Goal: Information Seeking & Learning: Learn about a topic

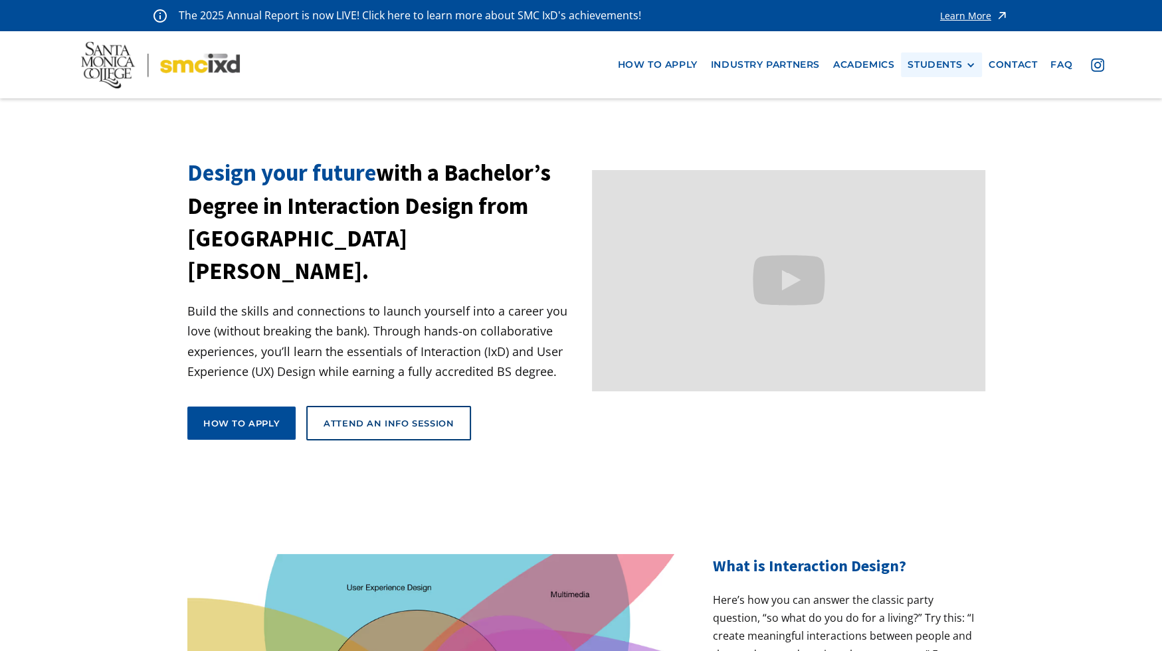
click at [961, 64] on div "STUDENTS" at bounding box center [935, 64] width 54 height 11
click at [944, 135] on link "Alumni" at bounding box center [968, 138] width 120 height 25
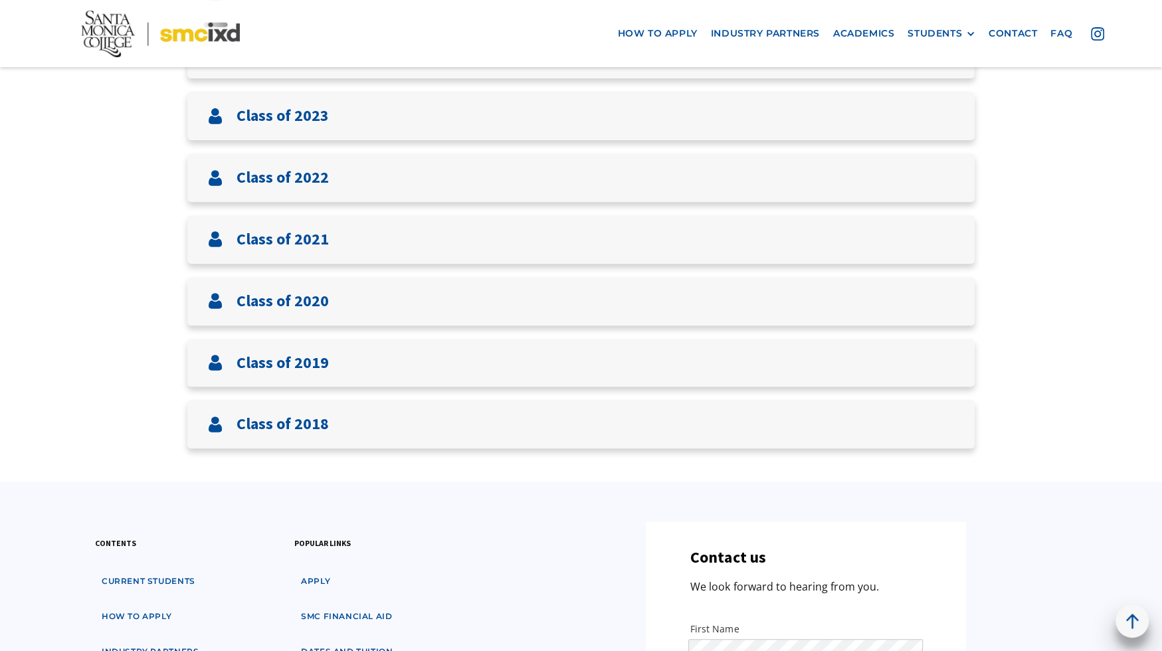
scroll to position [467, 0]
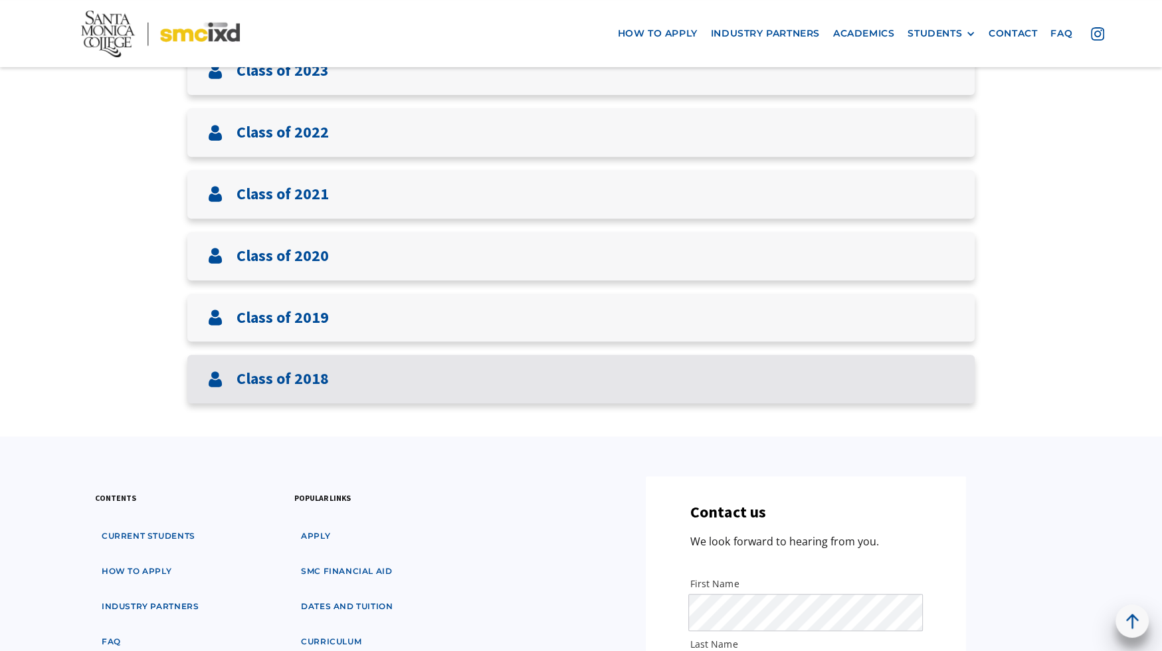
click at [732, 375] on div "Class of 2018" at bounding box center [581, 379] width 788 height 49
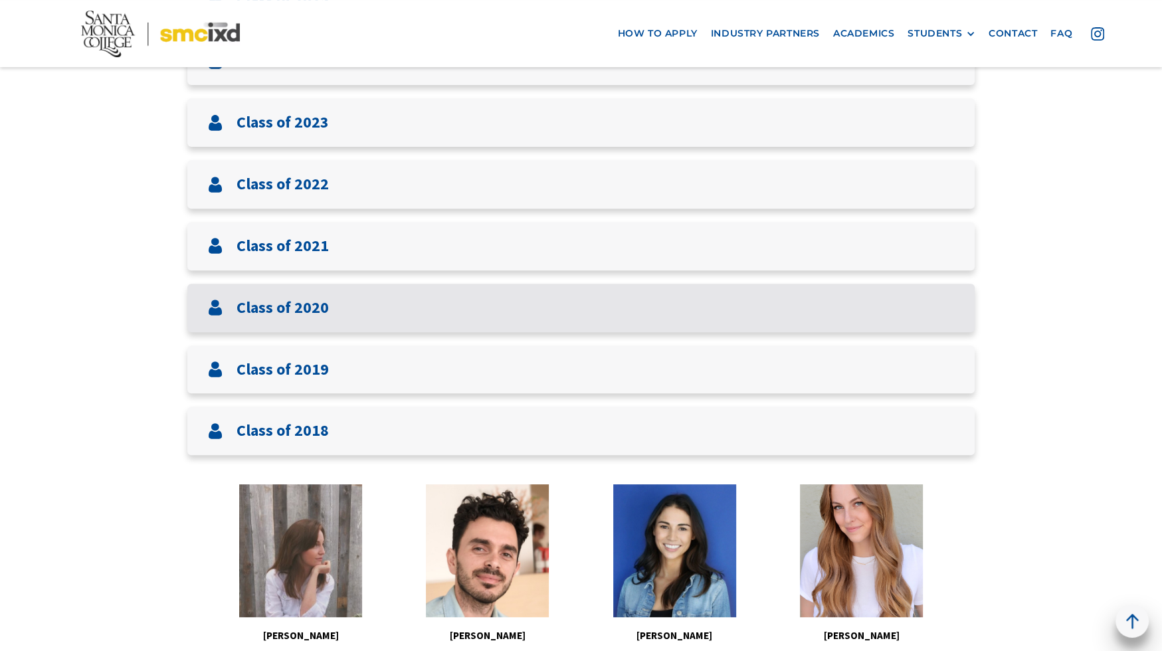
scroll to position [373, 0]
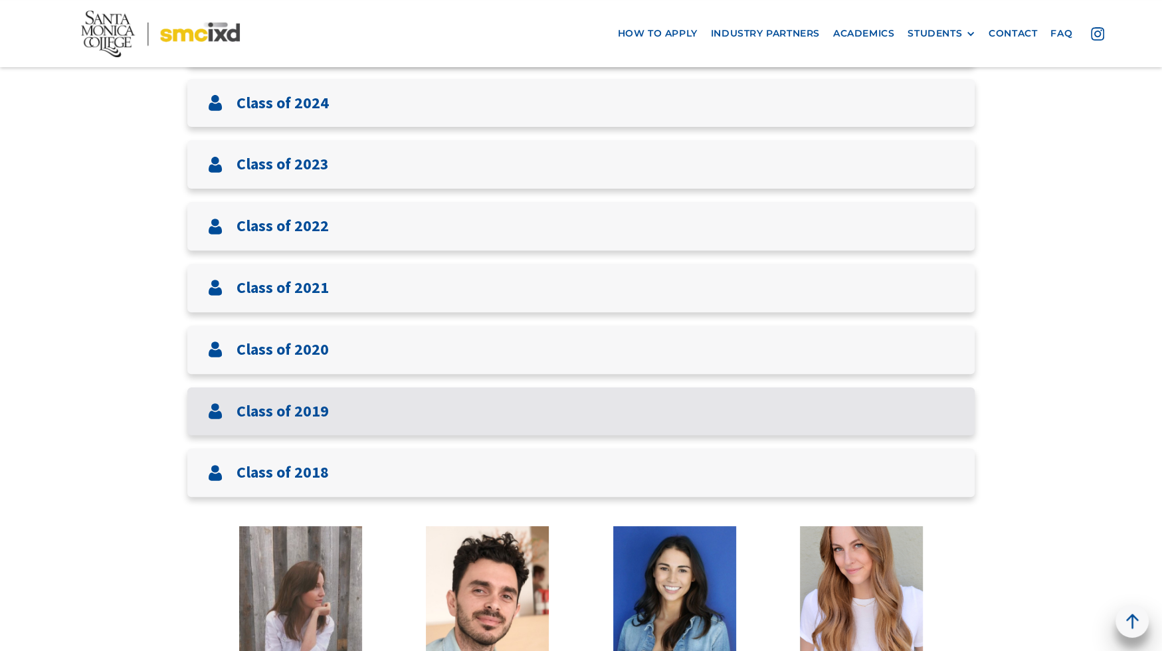
click at [641, 405] on div "Class of 2019" at bounding box center [581, 411] width 788 height 49
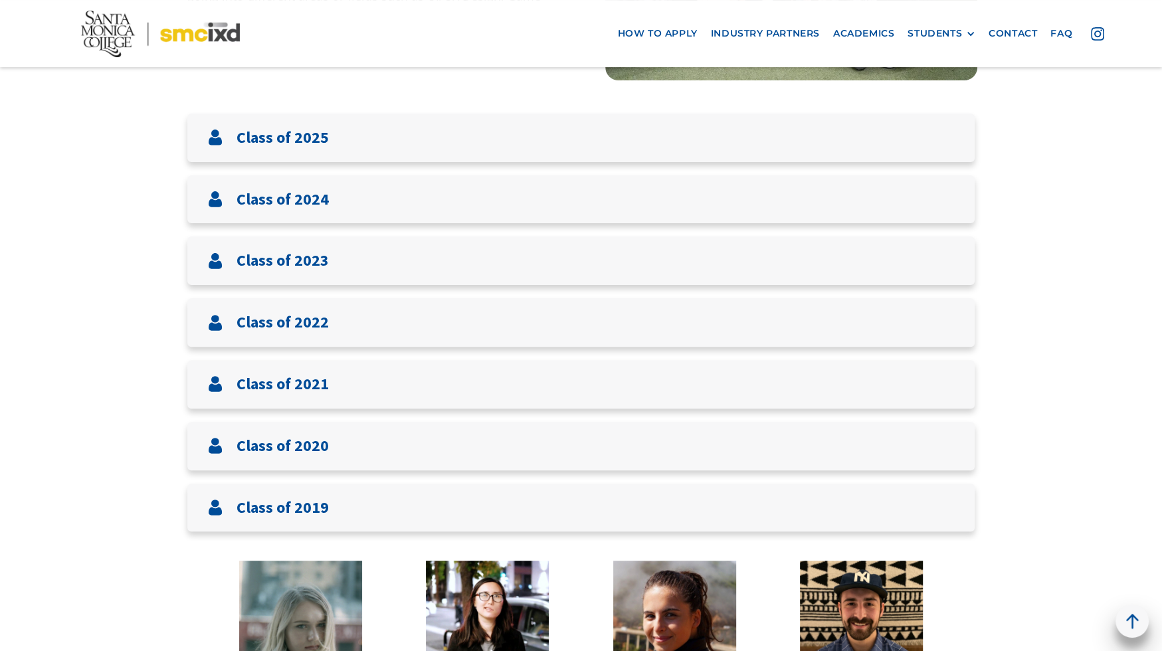
scroll to position [269, 0]
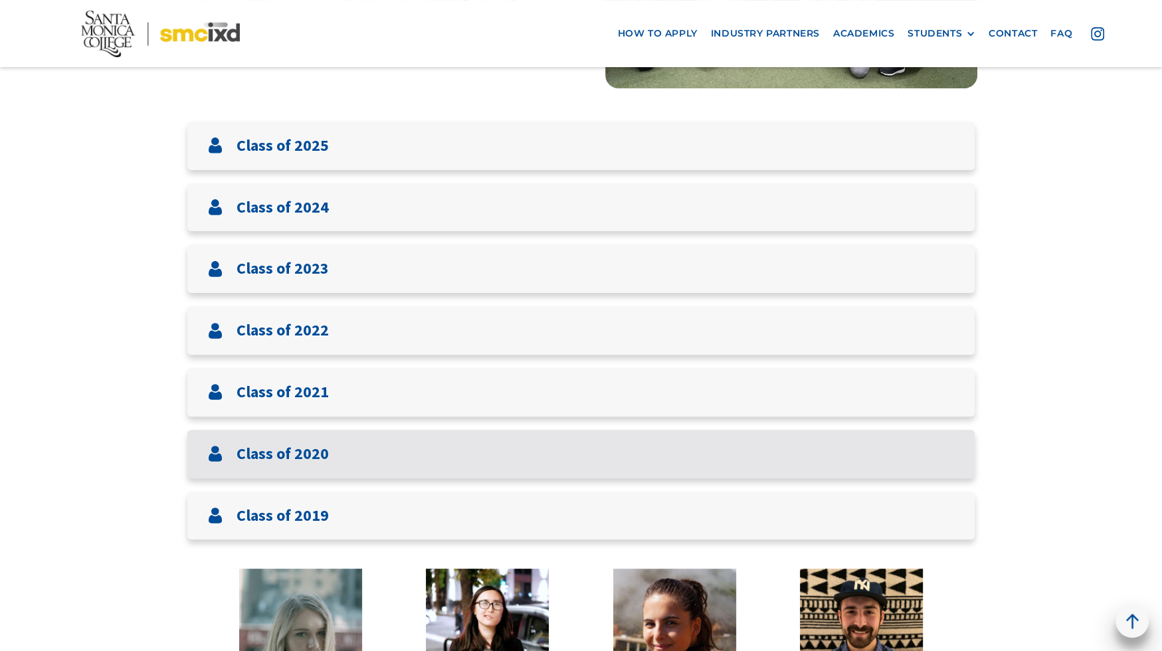
click at [619, 462] on div "Class of 2020" at bounding box center [581, 454] width 788 height 49
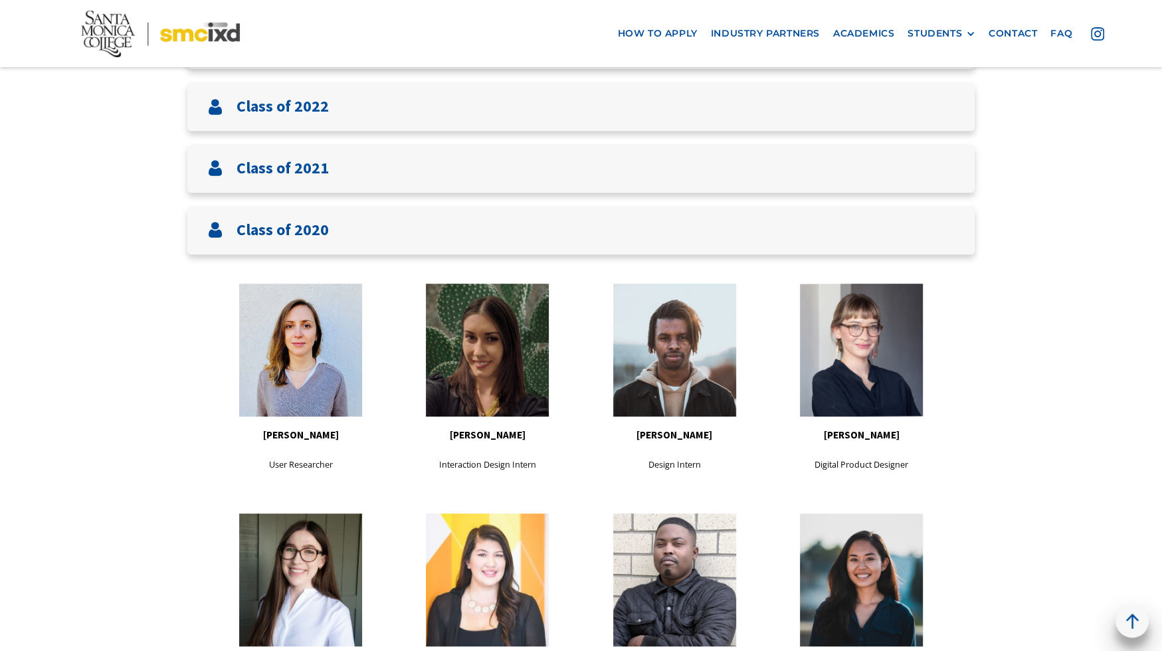
scroll to position [492, 0]
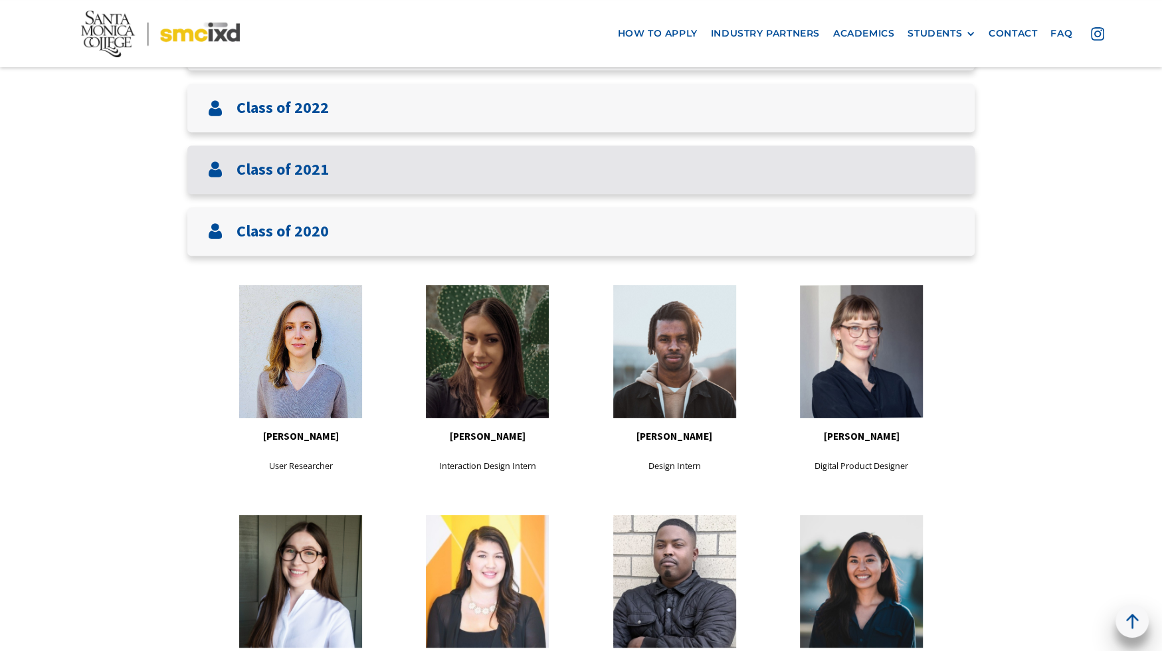
click at [643, 177] on div "Class of 2021" at bounding box center [581, 170] width 788 height 49
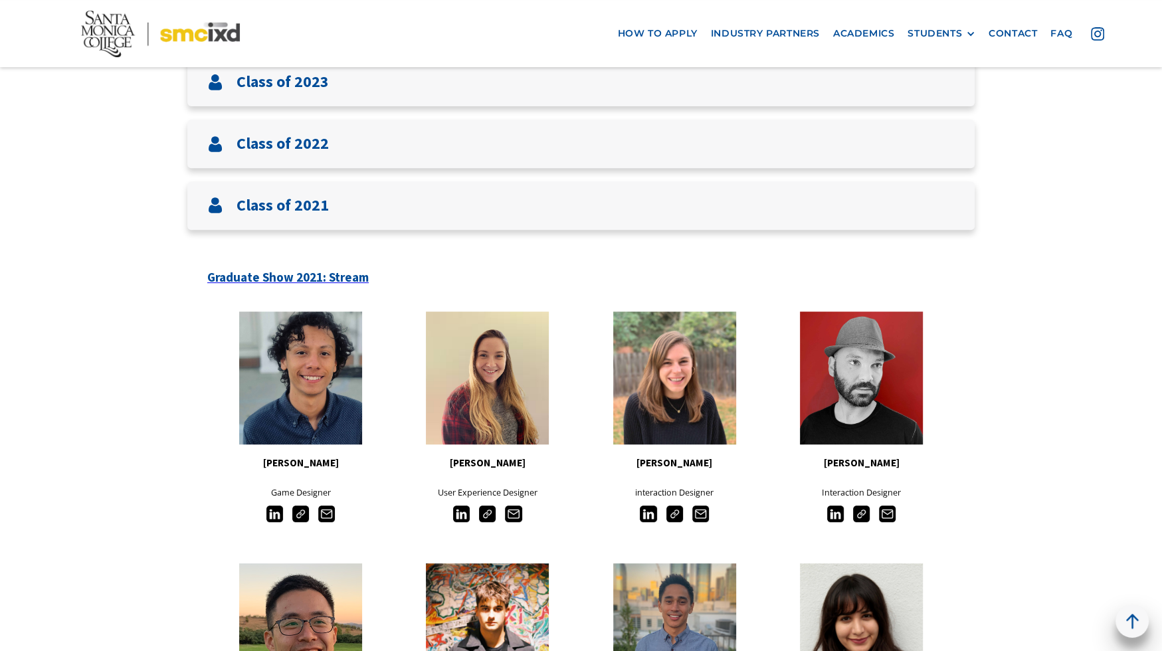
scroll to position [423, 0]
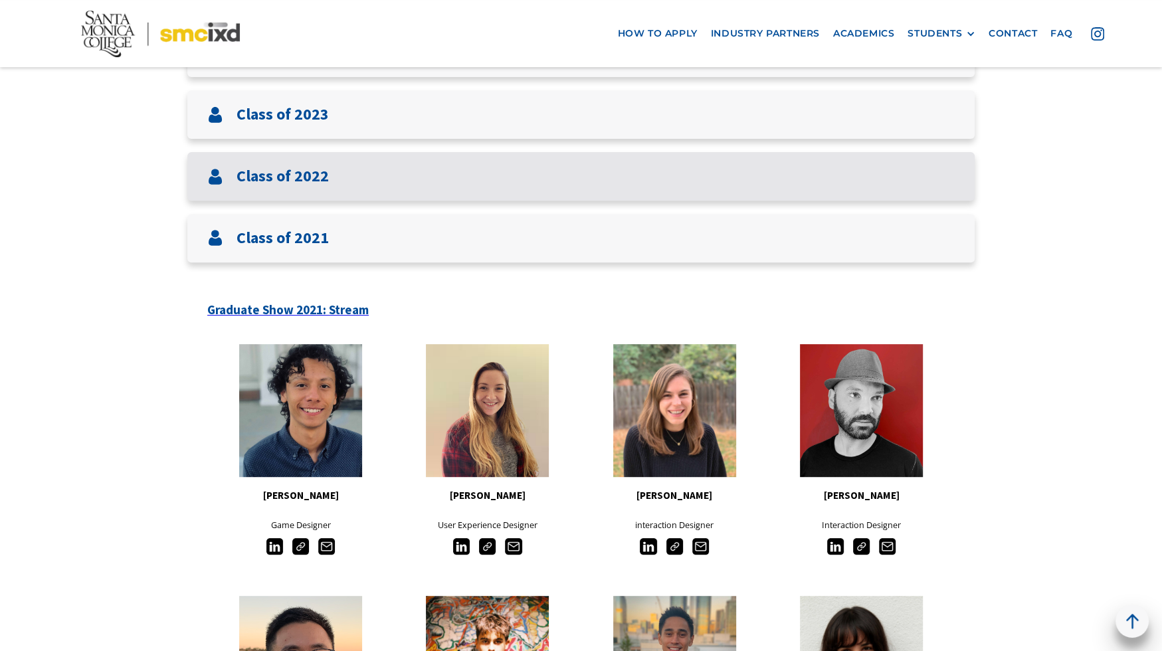
click at [541, 179] on div "Class of 2022" at bounding box center [581, 176] width 788 height 49
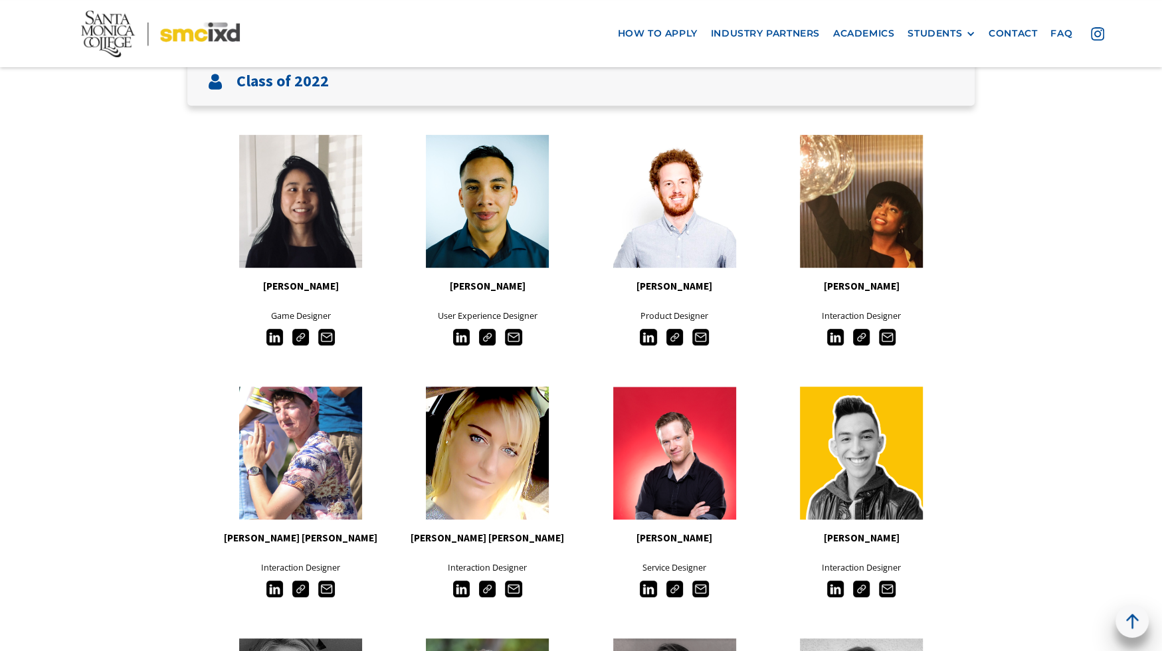
scroll to position [243, 0]
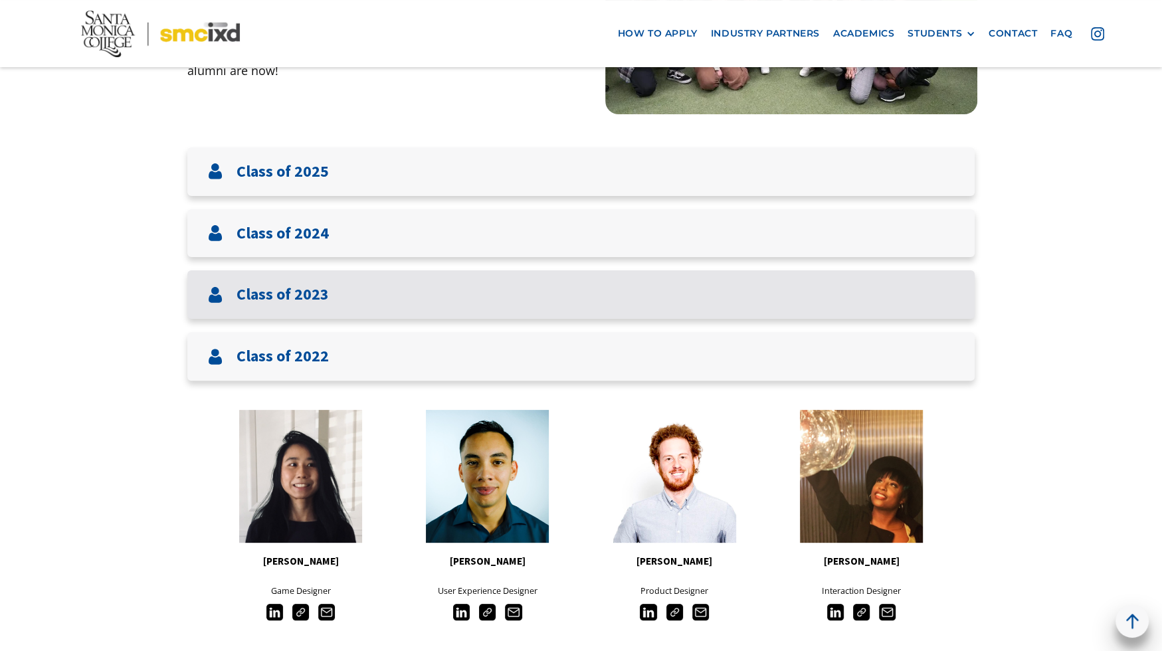
click at [540, 302] on div "Class of 2023" at bounding box center [581, 294] width 788 height 49
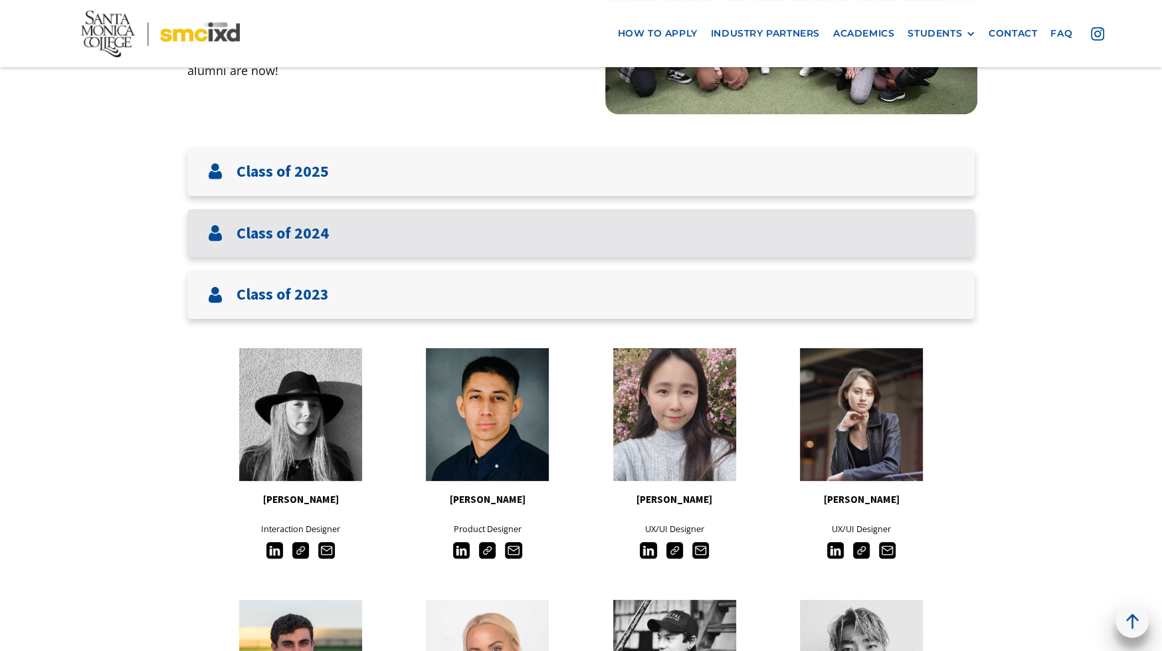
click at [518, 247] on div "Class of 2024" at bounding box center [581, 233] width 788 height 49
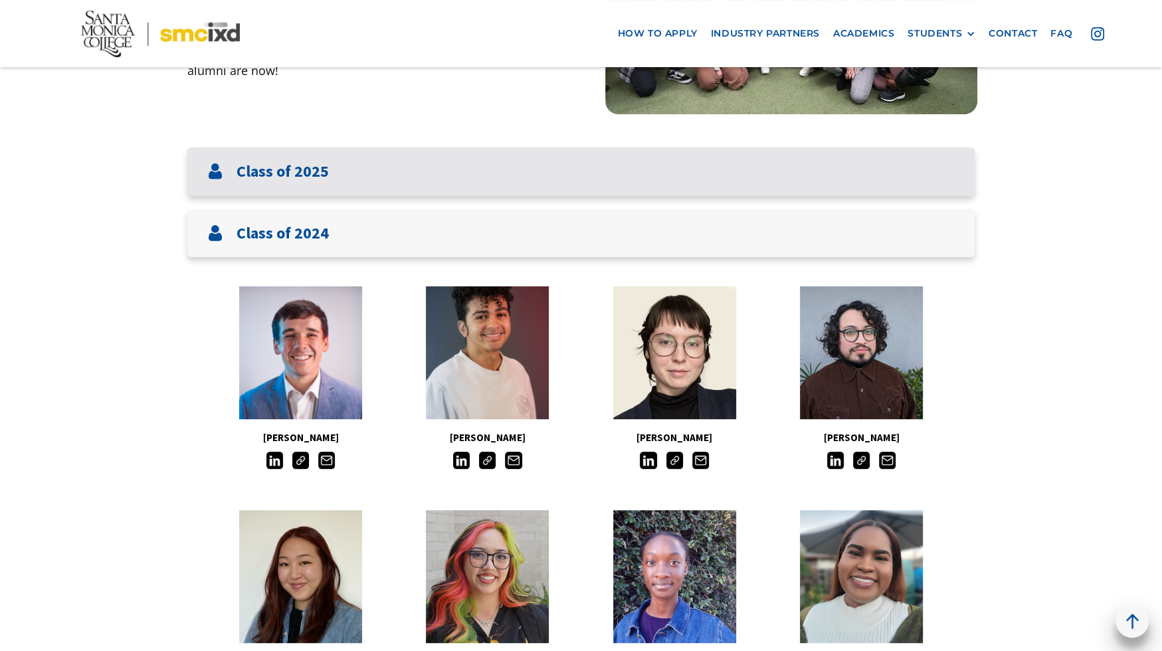
click at [502, 162] on div "Class of 2025" at bounding box center [581, 172] width 788 height 49
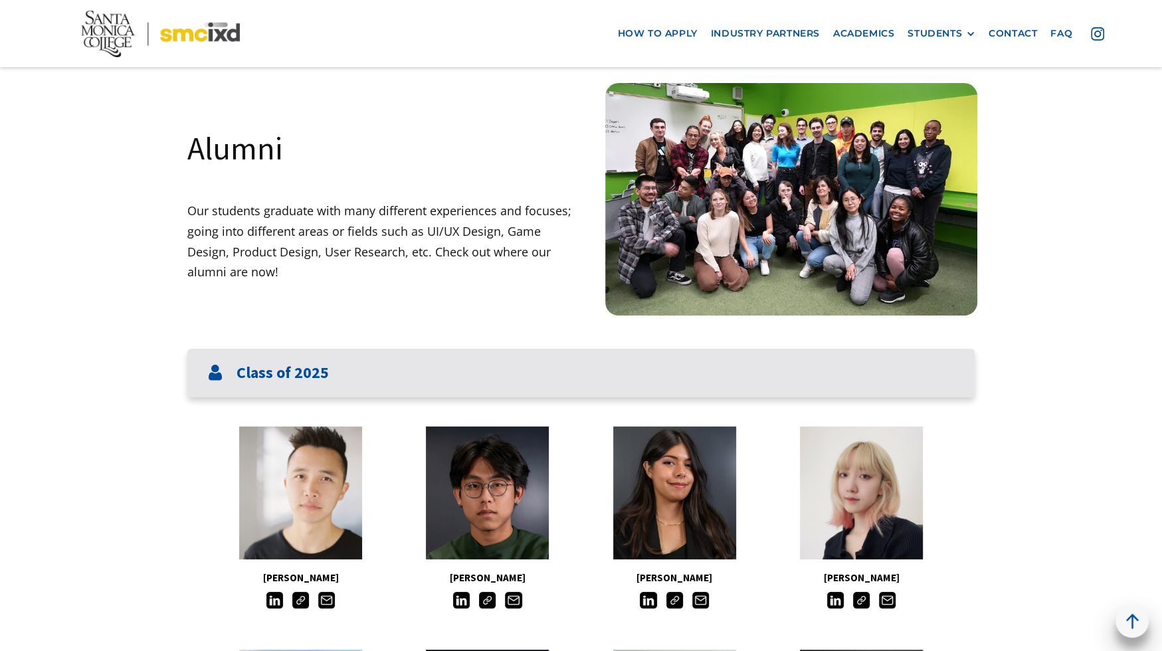
scroll to position [0, 0]
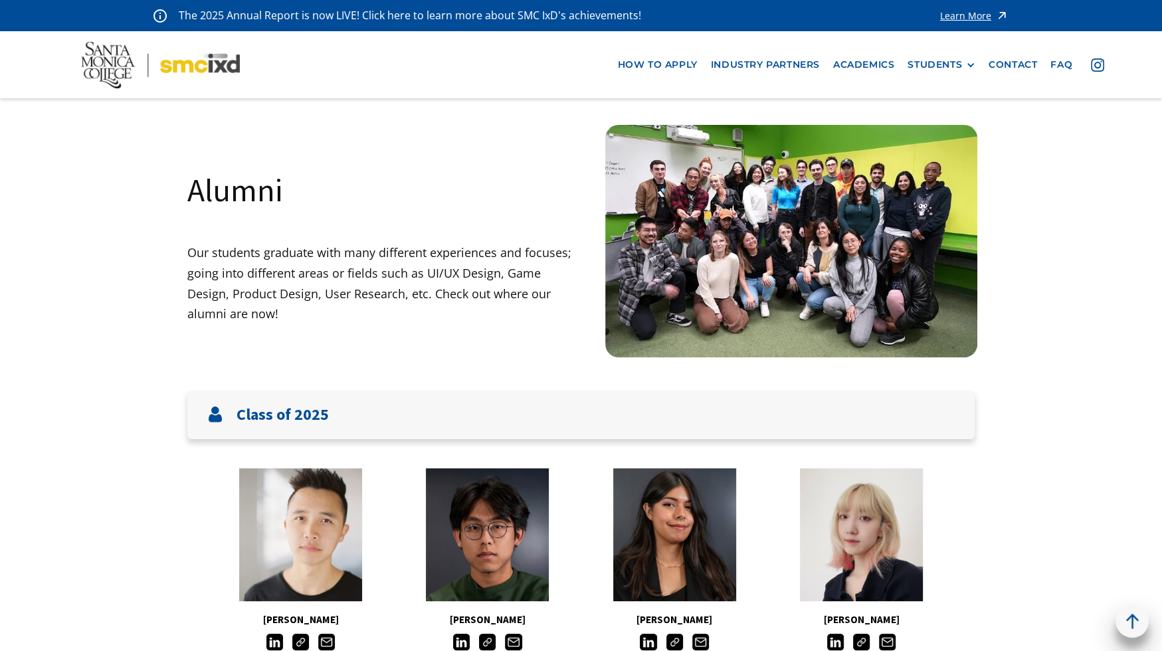
drag, startPoint x: 1073, startPoint y: 496, endPoint x: 96, endPoint y: 490, distance: 977.0
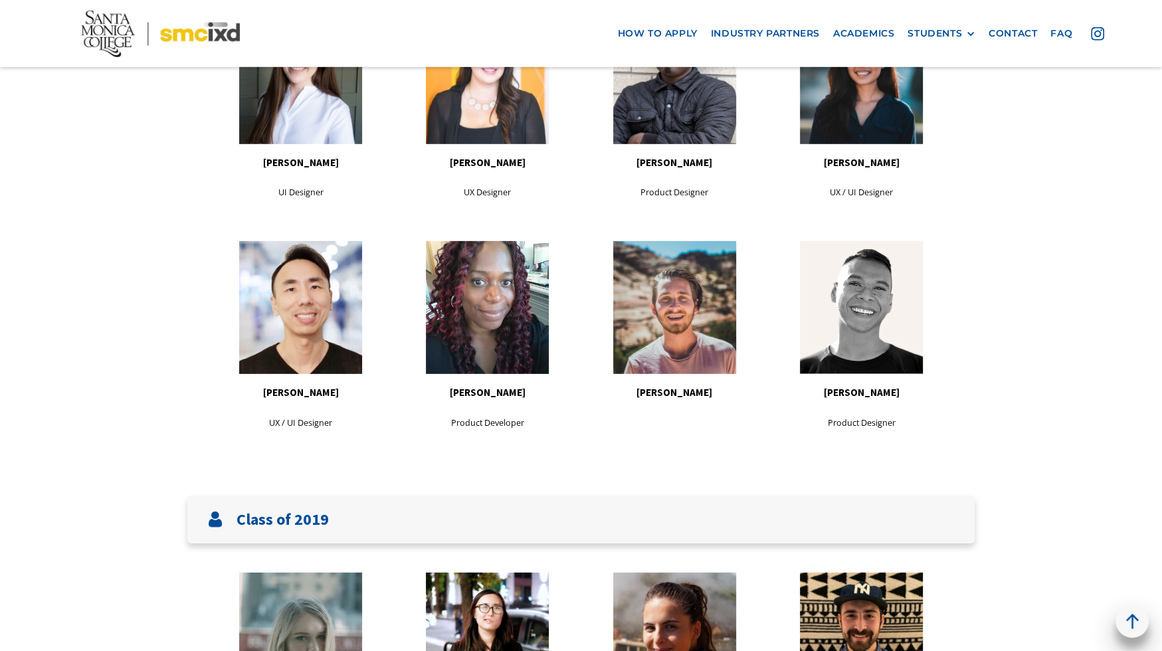
scroll to position [8242, 0]
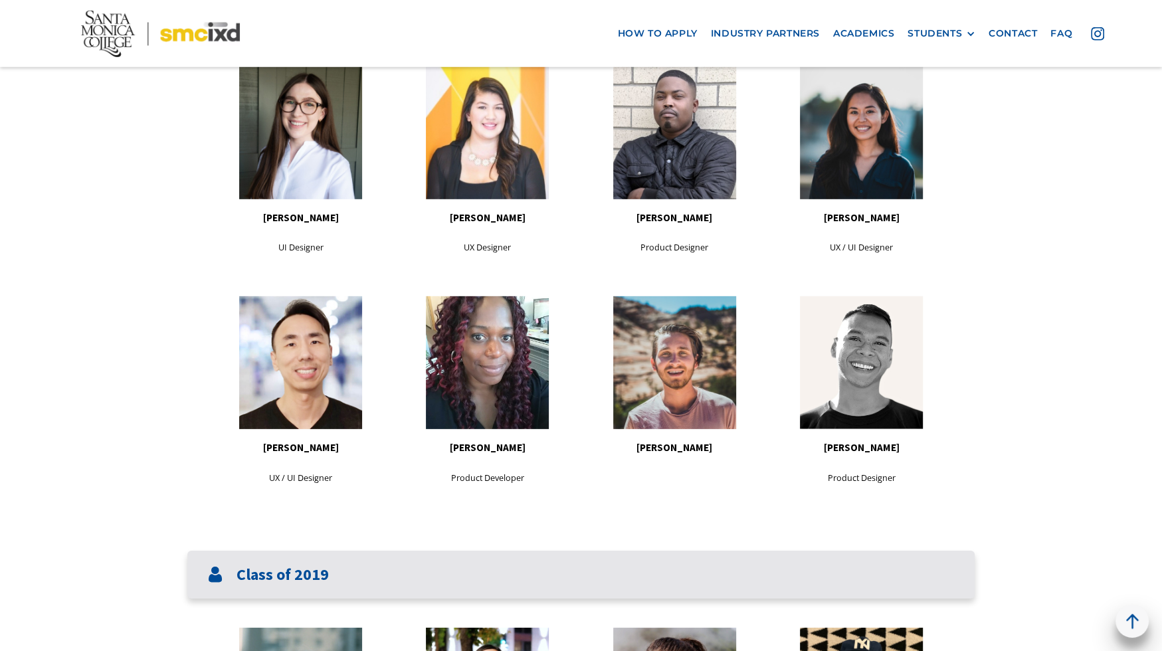
click at [317, 564] on div "Class of 2019" at bounding box center [268, 575] width 122 height 22
click at [353, 551] on div "Class of 2019" at bounding box center [581, 575] width 788 height 49
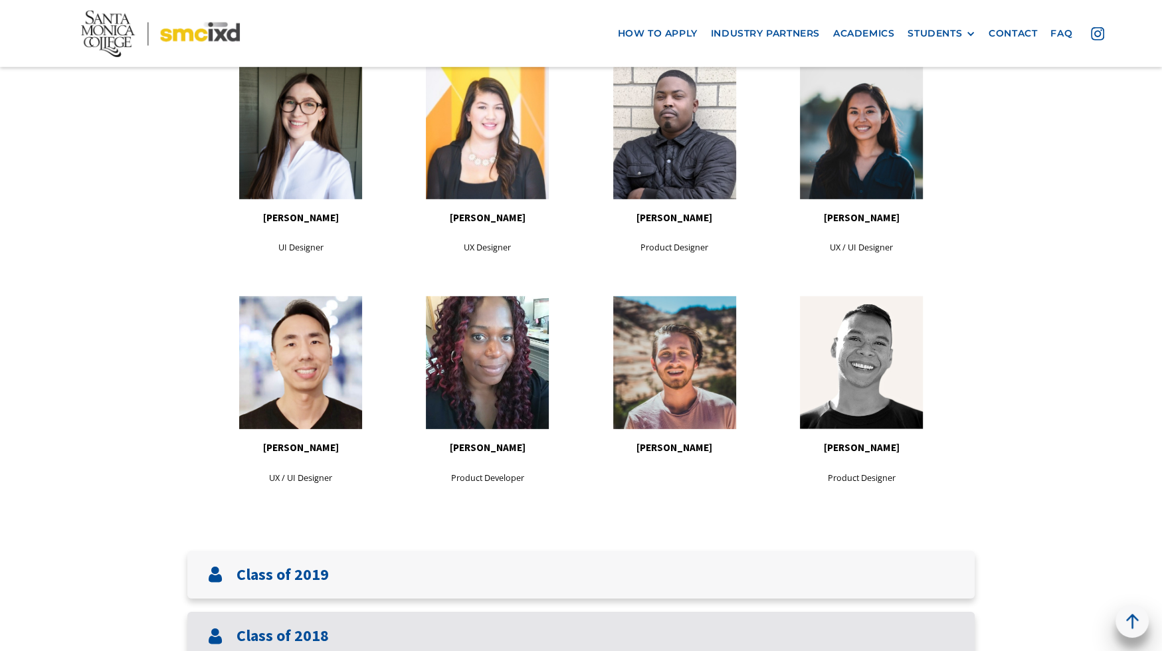
click at [346, 612] on div "Class of 2018" at bounding box center [581, 636] width 788 height 49
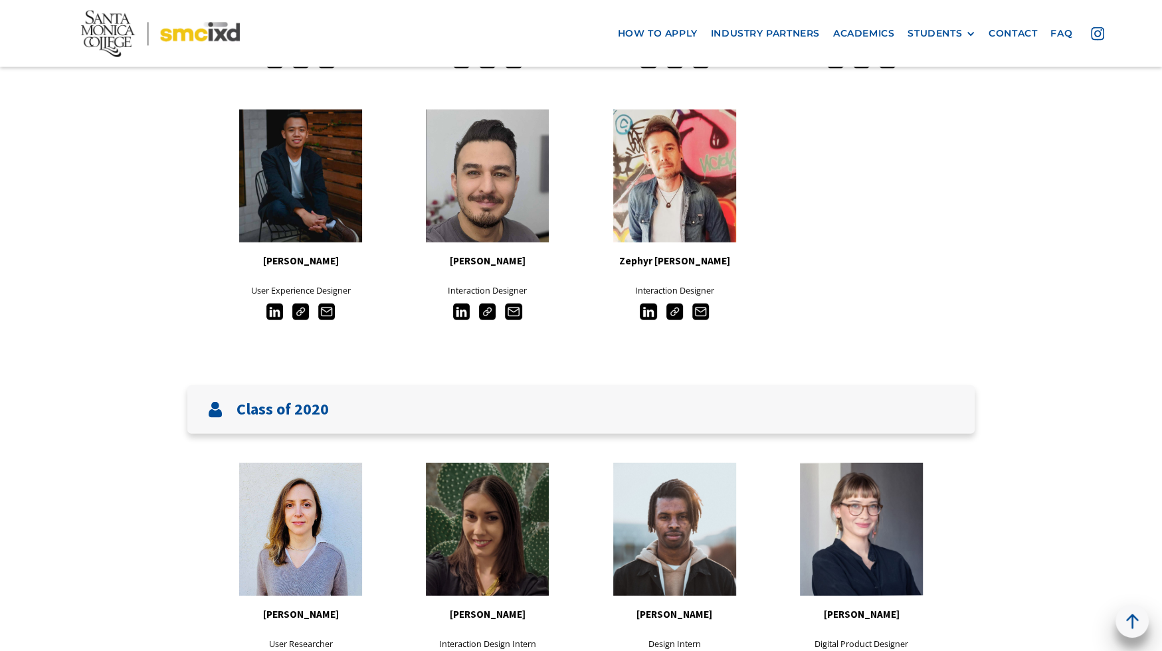
scroll to position [7433, 0]
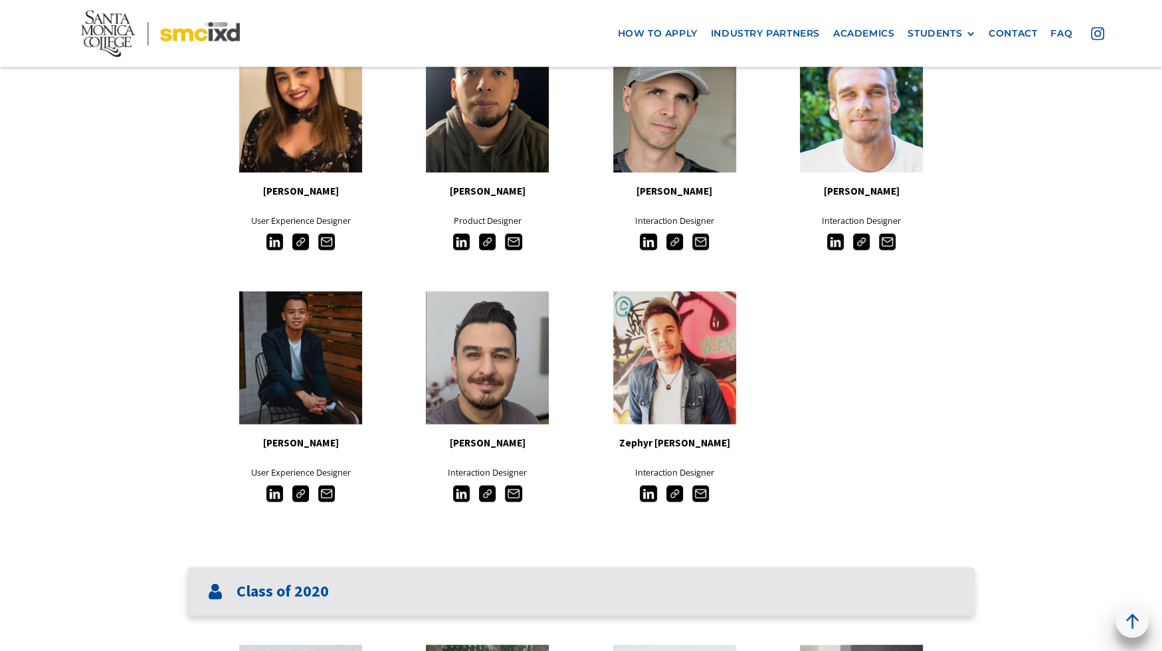
click at [344, 568] on div "Class of 2020" at bounding box center [581, 592] width 788 height 49
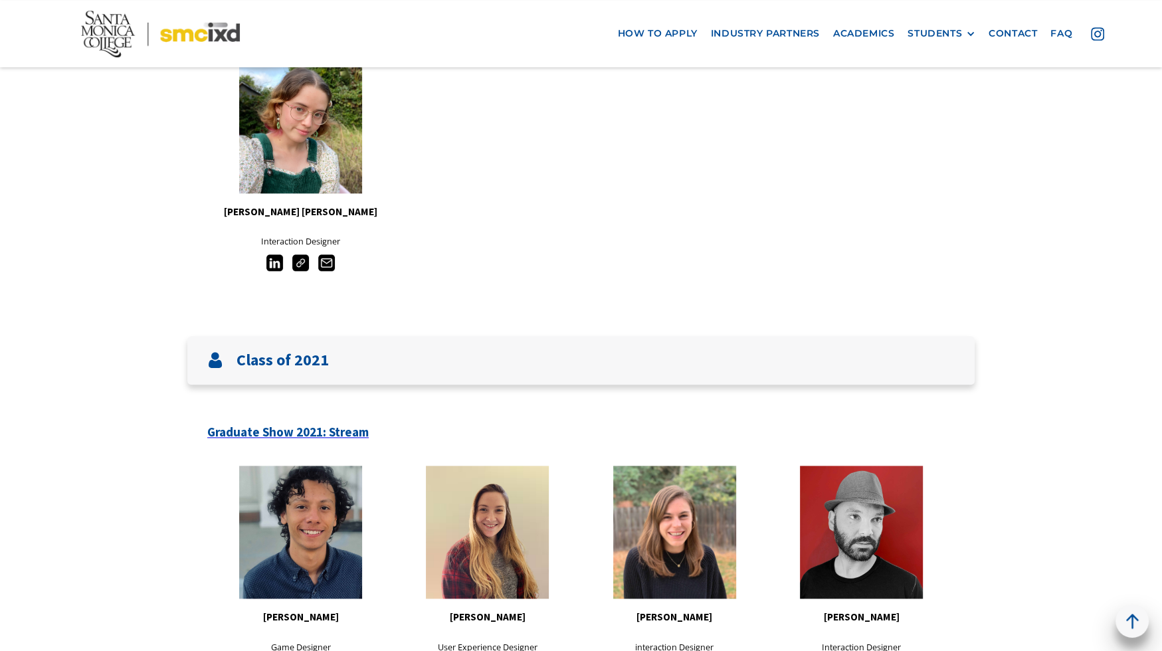
scroll to position [5818, 0]
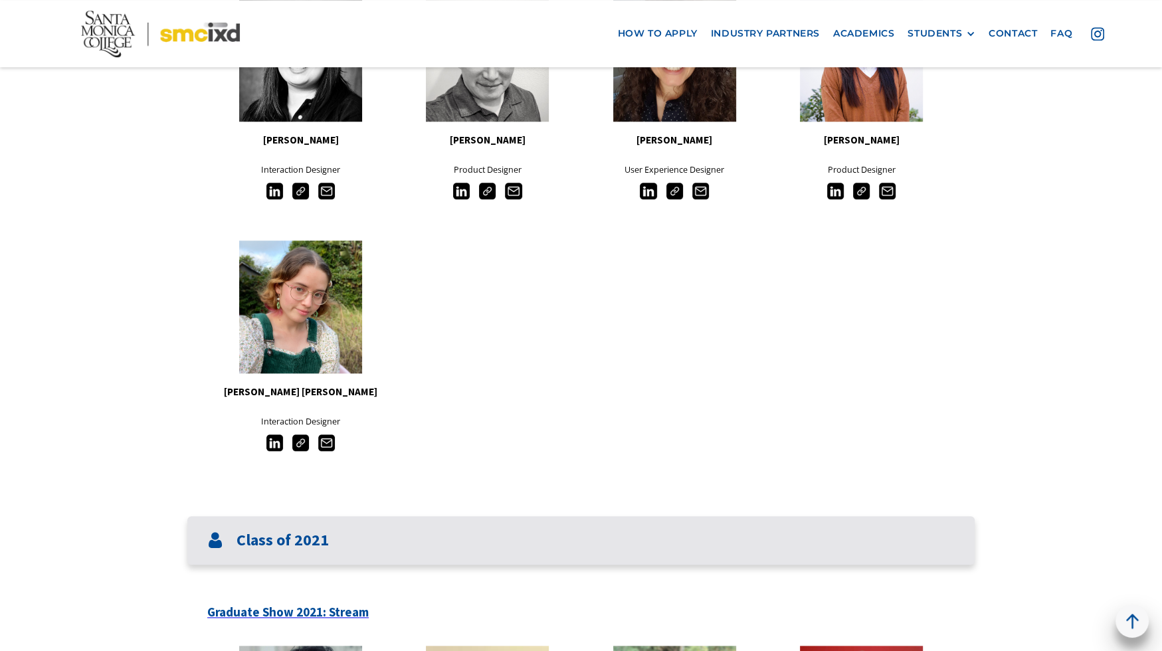
click at [375, 516] on div "Class of 2021" at bounding box center [581, 540] width 788 height 49
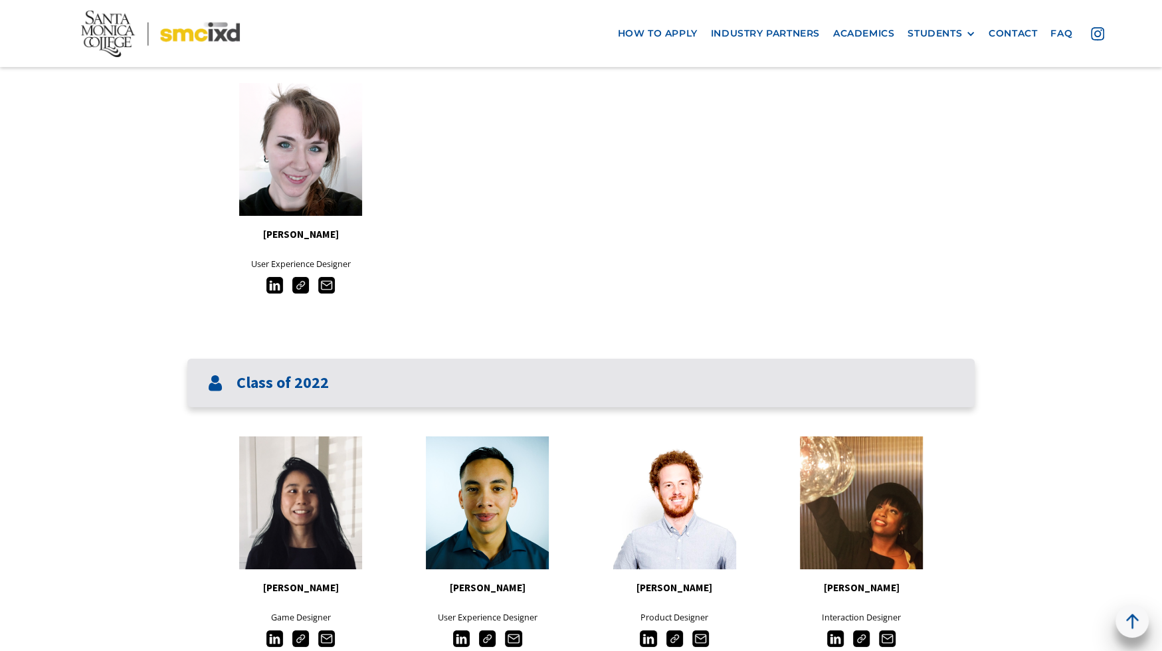
click at [384, 391] on div "Class of 2022" at bounding box center [581, 383] width 788 height 49
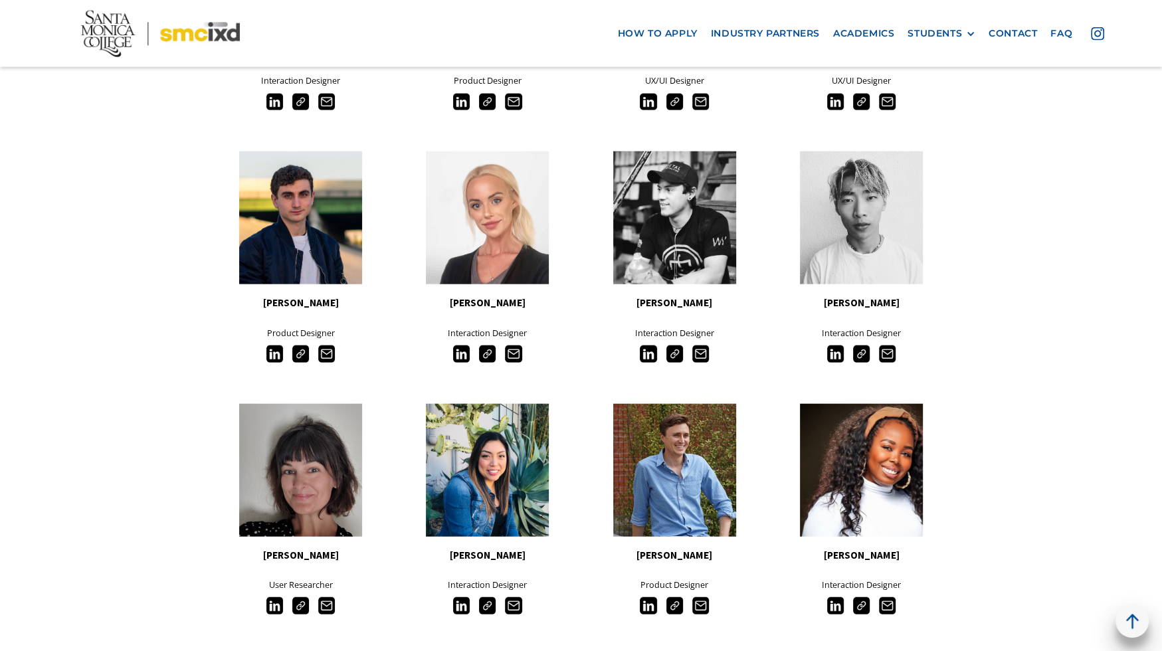
scroll to position [2488, 0]
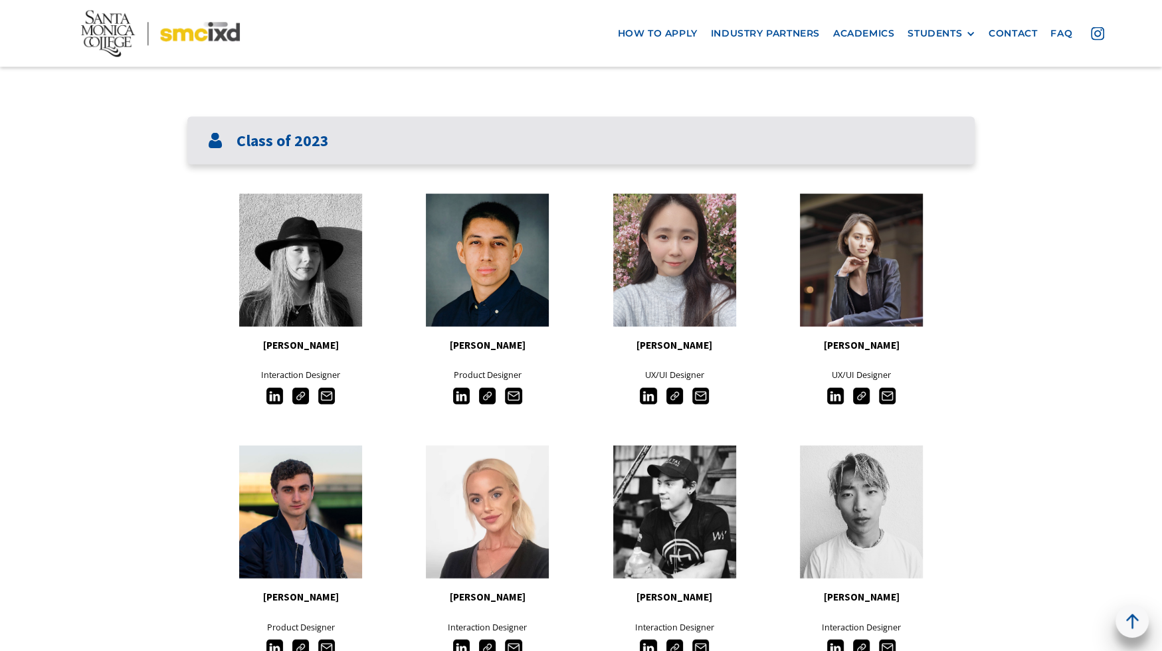
click at [414, 152] on div "Class of 2023" at bounding box center [581, 141] width 788 height 49
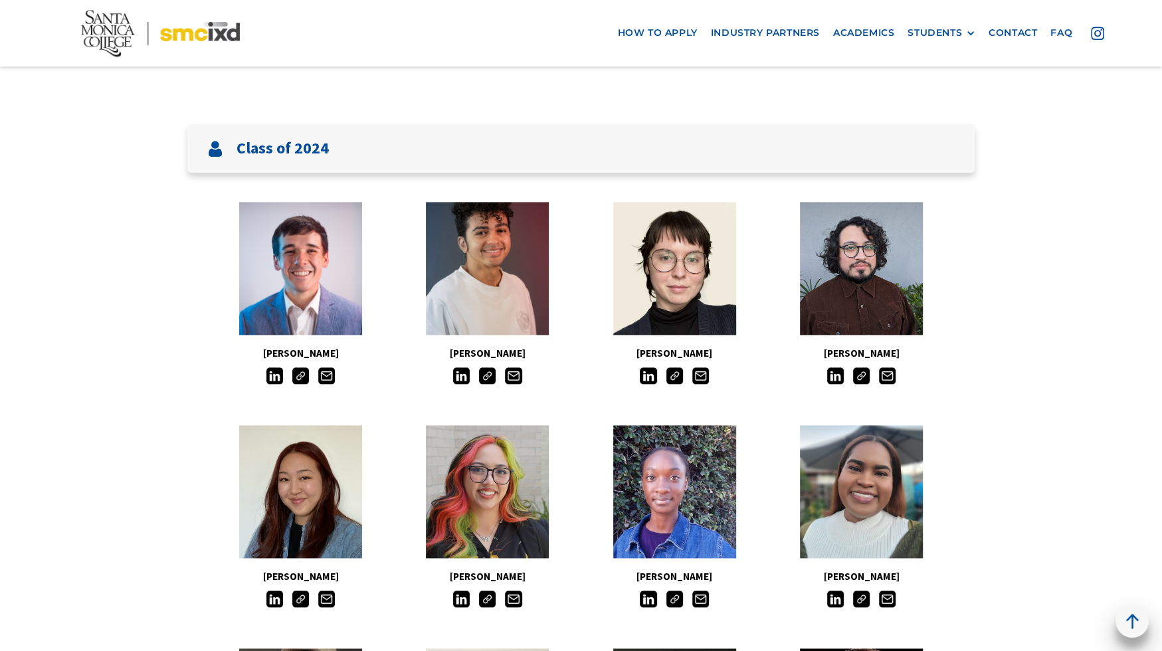
scroll to position [1456, 0]
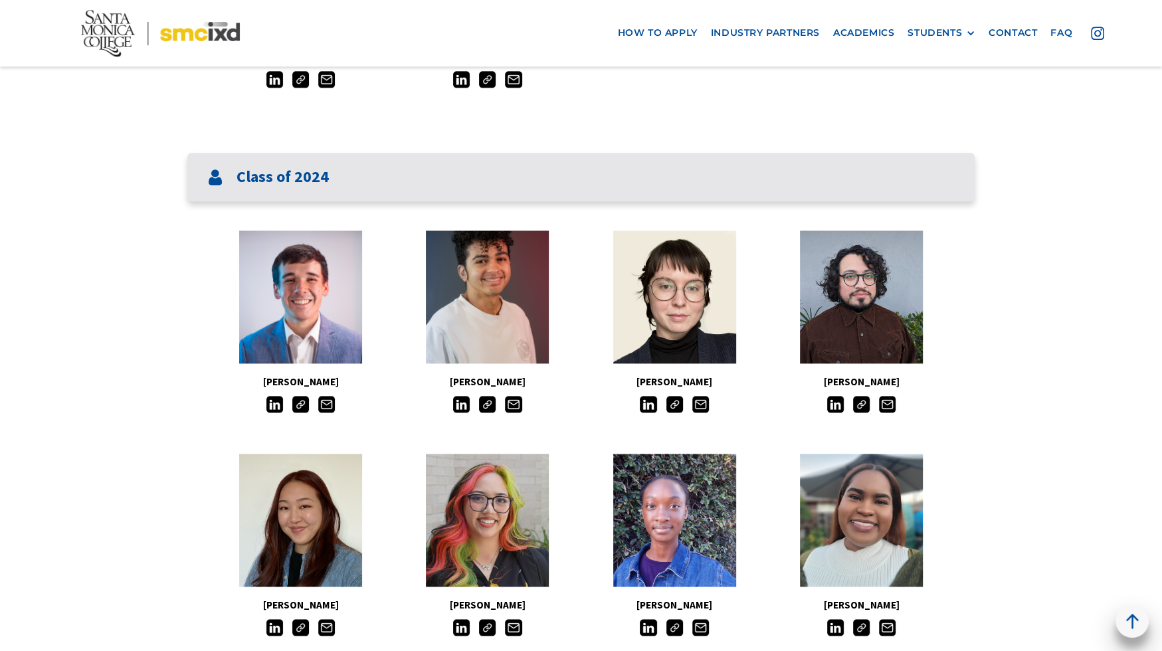
click at [438, 186] on div "Class of 2024" at bounding box center [581, 177] width 788 height 49
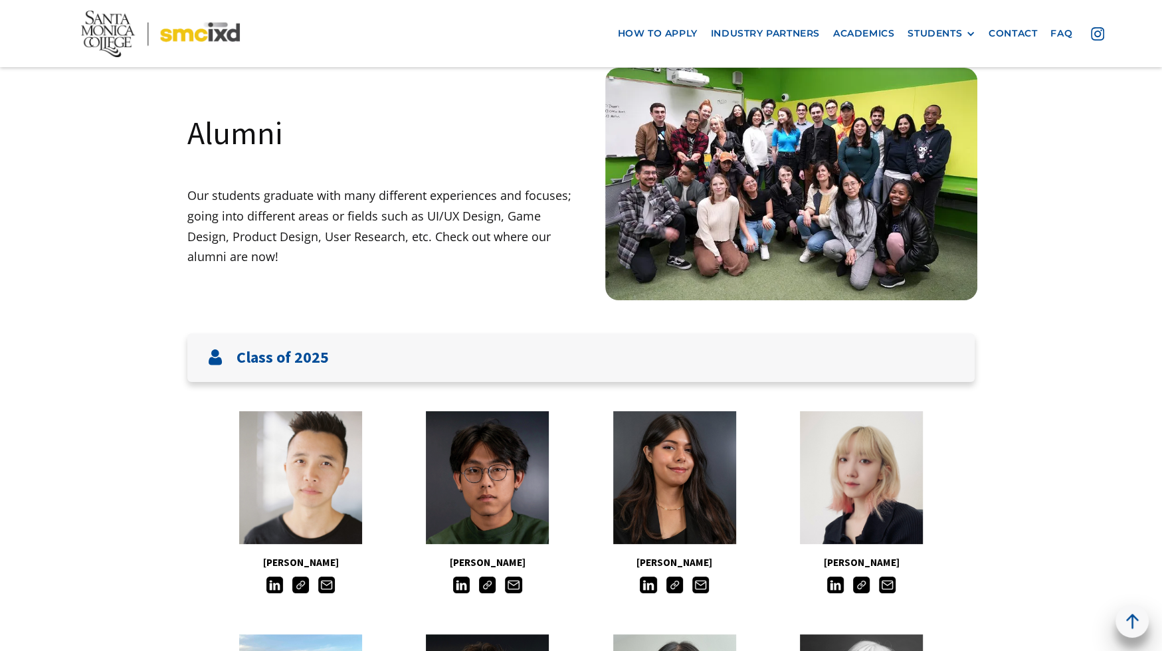
scroll to position [0, 0]
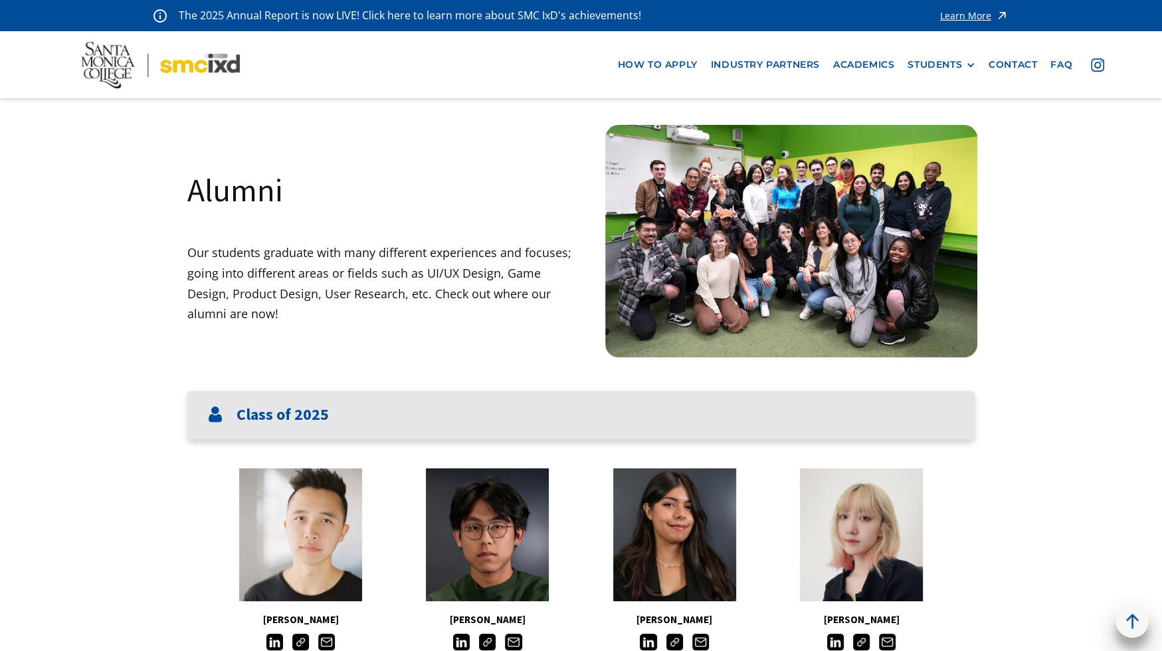
click at [436, 420] on div "Class of 2025" at bounding box center [581, 415] width 788 height 49
